Goal: Task Accomplishment & Management: Manage account settings

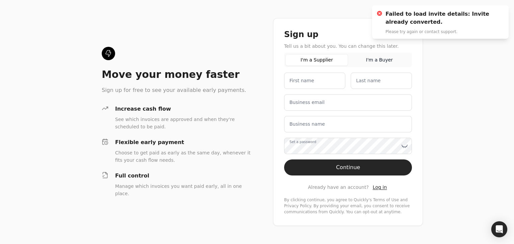
click at [379, 187] on span "Log in" at bounding box center [380, 187] width 14 height 5
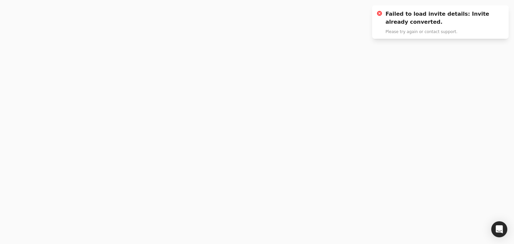
type email "[PERSON_NAME][EMAIL_ADDRESS][DOMAIN_NAME]"
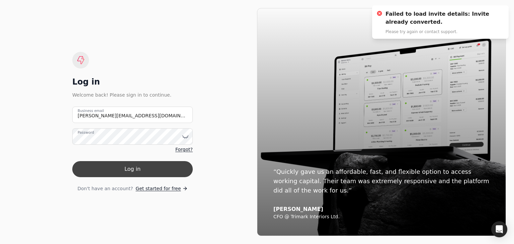
click at [114, 172] on button "Log in" at bounding box center [132, 169] width 121 height 16
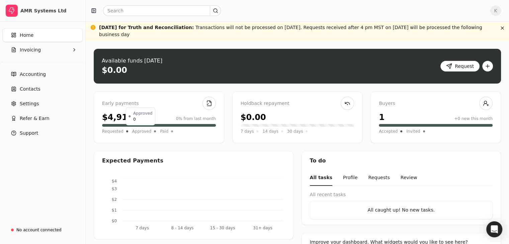
click at [134, 134] on span "Approved" at bounding box center [141, 131] width 19 height 7
click at [125, 131] on div "Requested" at bounding box center [115, 131] width 26 height 7
click at [208, 102] on link at bounding box center [209, 103] width 13 height 13
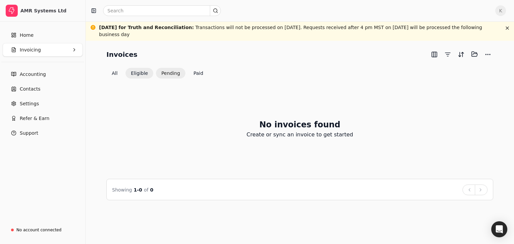
click at [157, 74] on button "Pending" at bounding box center [170, 73] width 29 height 11
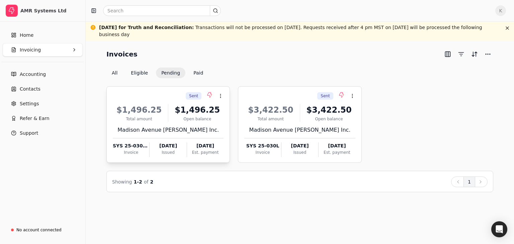
click at [196, 95] on span "Sent" at bounding box center [193, 96] width 9 height 6
click at [210, 96] on icon at bounding box center [209, 94] width 5 height 5
click at [223, 96] on icon at bounding box center [220, 95] width 5 height 5
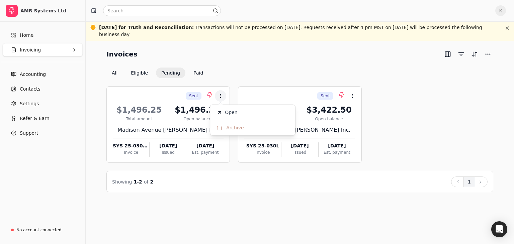
click at [237, 84] on div "Sent Context Menu Button $1,496.25 Total amount $1,496.25 Open balance Madison …" at bounding box center [299, 135] width 387 height 114
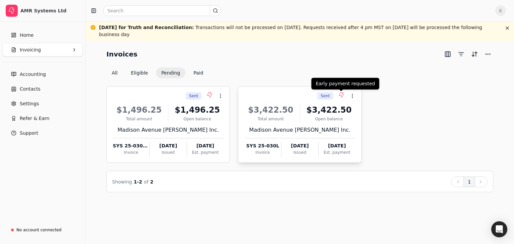
click at [342, 95] on icon at bounding box center [341, 94] width 5 height 5
click at [351, 69] on div "All Eligible Pending Paid" at bounding box center [299, 73] width 387 height 11
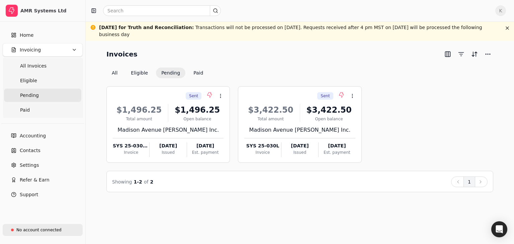
click at [35, 230] on div "No account connected" at bounding box center [38, 230] width 45 height 6
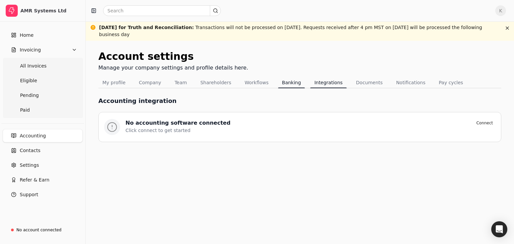
click at [284, 84] on button "Banking" at bounding box center [291, 82] width 27 height 11
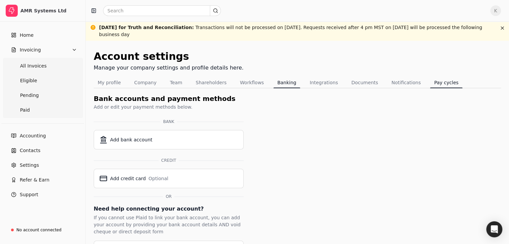
click at [434, 83] on button "Pay cycles" at bounding box center [446, 82] width 32 height 11
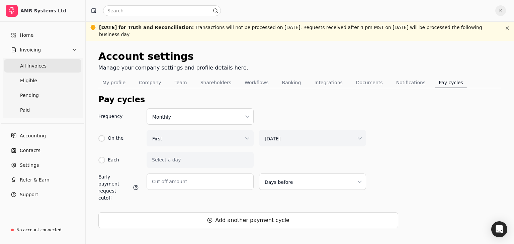
click at [44, 63] on Invoices "All Invoices" at bounding box center [42, 65] width 77 height 13
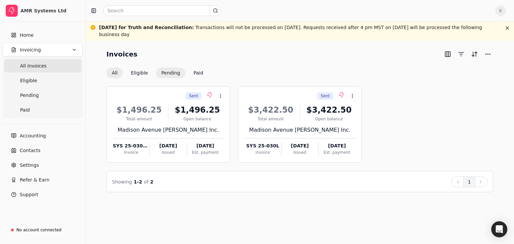
click at [162, 74] on button "Pending" at bounding box center [170, 73] width 29 height 11
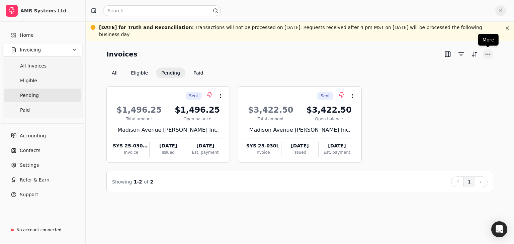
click at [485, 54] on button "More" at bounding box center [488, 54] width 11 height 11
click at [411, 55] on div "Invoices" at bounding box center [299, 54] width 387 height 11
click at [194, 76] on button "Paid" at bounding box center [198, 73] width 20 height 11
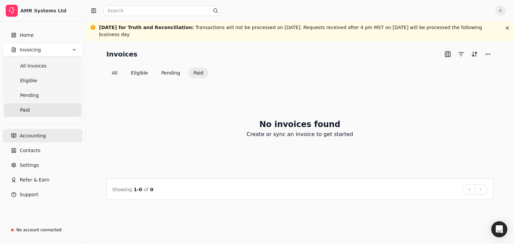
click at [34, 136] on span "Accounting" at bounding box center [33, 136] width 26 height 7
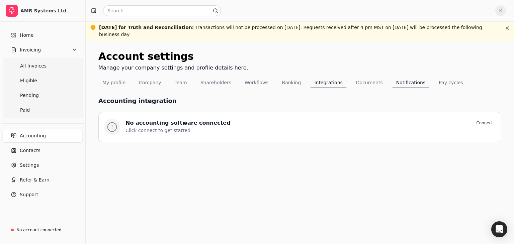
click at [397, 86] on button "Notifications" at bounding box center [411, 82] width 38 height 11
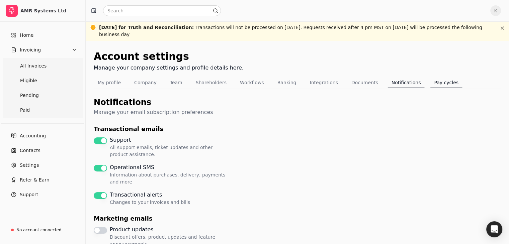
click at [430, 82] on button "Pay cycles" at bounding box center [446, 82] width 32 height 11
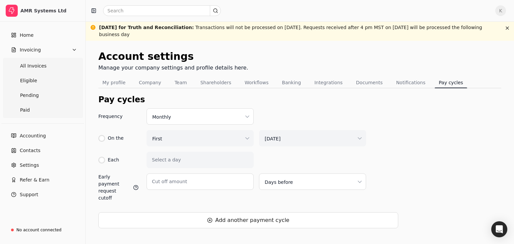
click at [177, 117] on html "AMR Systems Ltd Home Invoicing All Invoices Eligible Pending Paid Accounting Co…" at bounding box center [257, 123] width 514 height 247
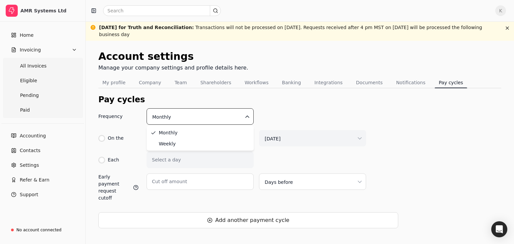
click at [173, 114] on html "AMR Systems Ltd Home Invoicing All Invoices Eligible Pending Paid Accounting Co…" at bounding box center [257, 123] width 514 height 247
click at [176, 95] on html "AMR Systems Ltd Home Invoicing All Invoices Eligible Pending Paid Accounting Co…" at bounding box center [257, 123] width 514 height 247
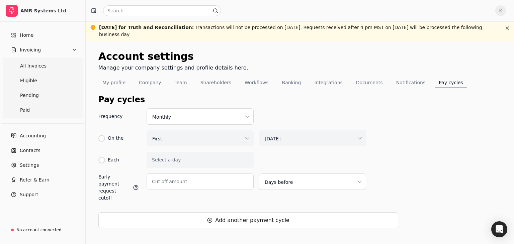
click at [172, 117] on html "AMR Systems Ltd Home Invoicing All Invoices Eligible Pending Paid Accounting Co…" at bounding box center [257, 123] width 514 height 247
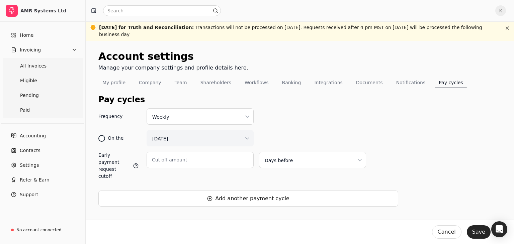
click at [105, 140] on div "On the" at bounding box center [110, 138] width 25 height 16
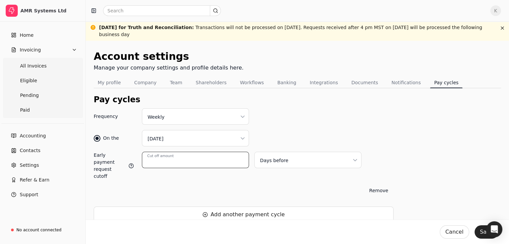
click at [222, 164] on input "Cut off amount" at bounding box center [195, 160] width 107 height 16
click at [211, 188] on div "Frequency Weekly On the Sunday Early payment request cutoff Cut off amount Days…" at bounding box center [244, 179] width 300 height 142
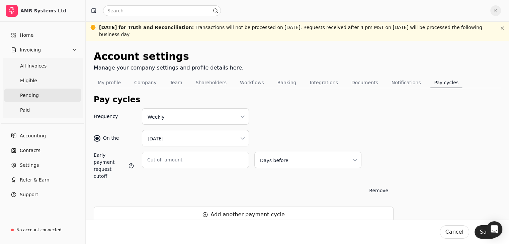
click at [31, 95] on span "Pending" at bounding box center [29, 95] width 19 height 7
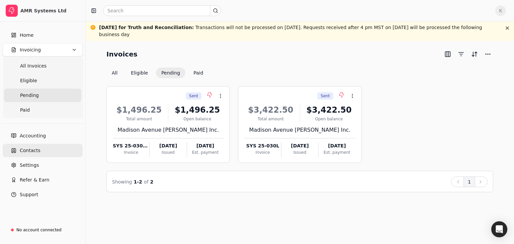
click at [36, 152] on span "Contacts" at bounding box center [30, 150] width 21 height 7
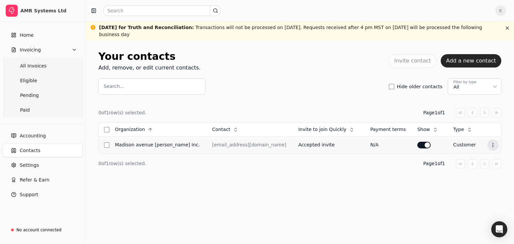
click at [493, 145] on circle at bounding box center [493, 145] width 0 height 0
click at [267, 182] on div "Your contacts Add, remove, or edit current contacts. Invite contact Add a new c…" at bounding box center [299, 118] width 403 height 139
